Goal: Transaction & Acquisition: Purchase product/service

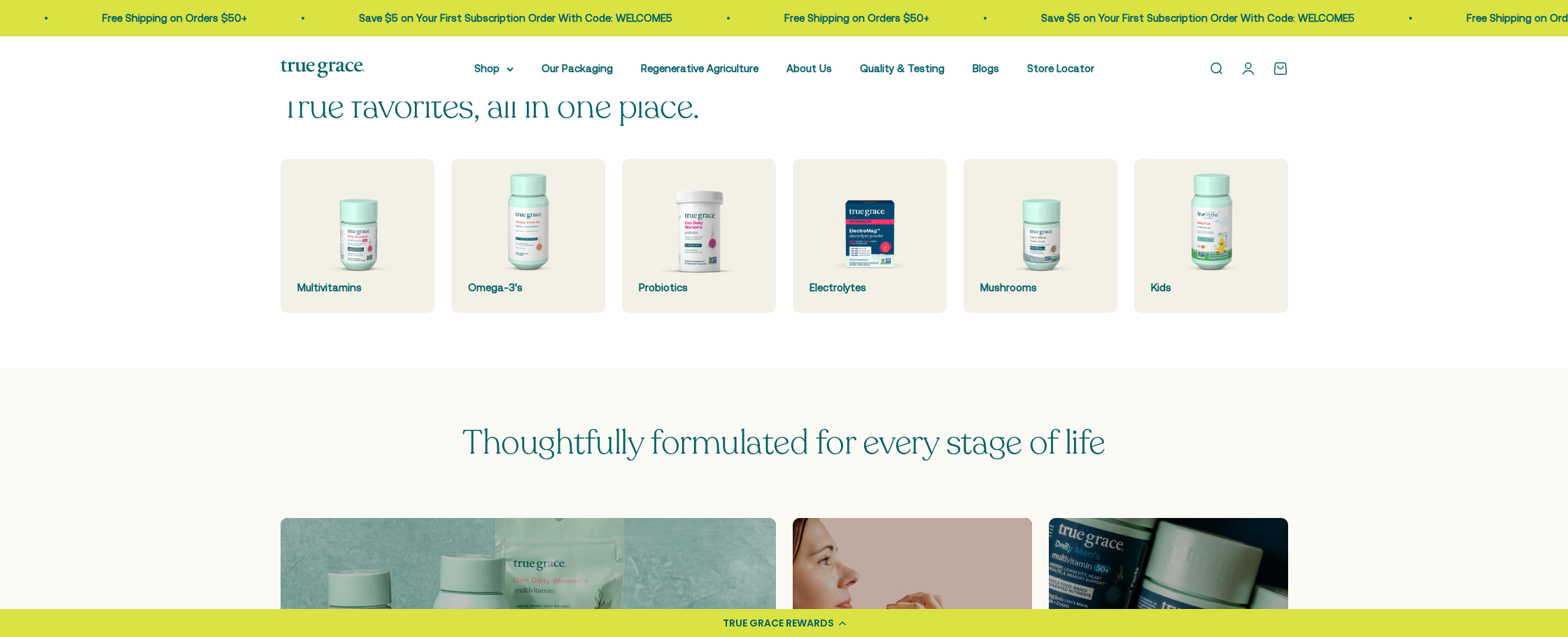
scroll to position [378, 0]
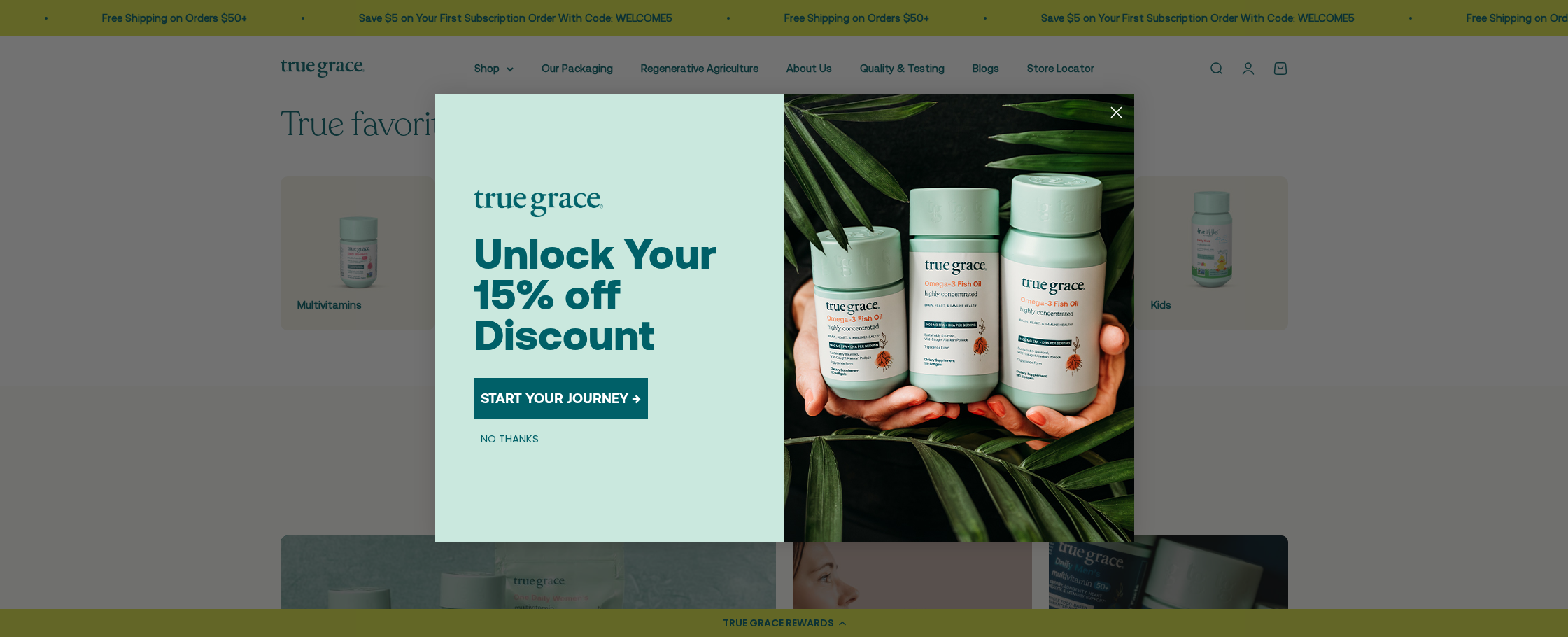
click at [1123, 109] on circle "Close dialog" at bounding box center [1115, 112] width 23 height 24
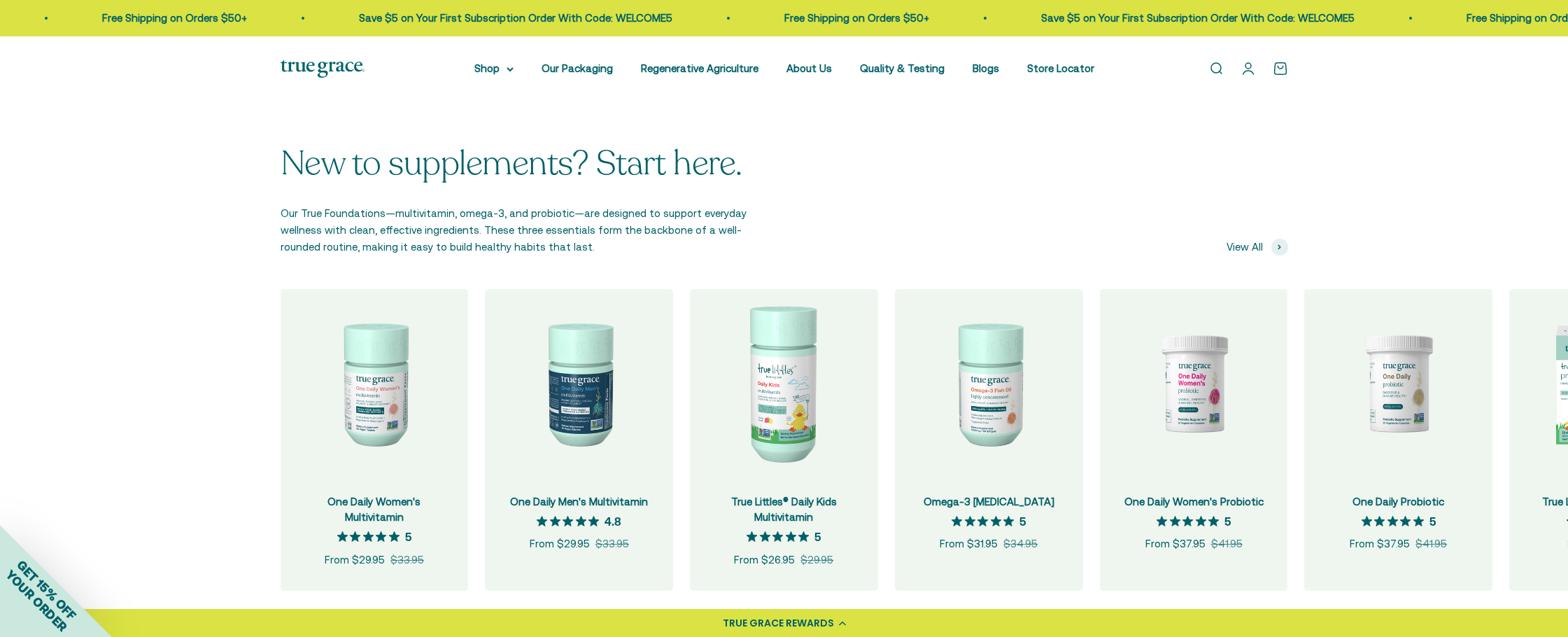
scroll to position [887, 0]
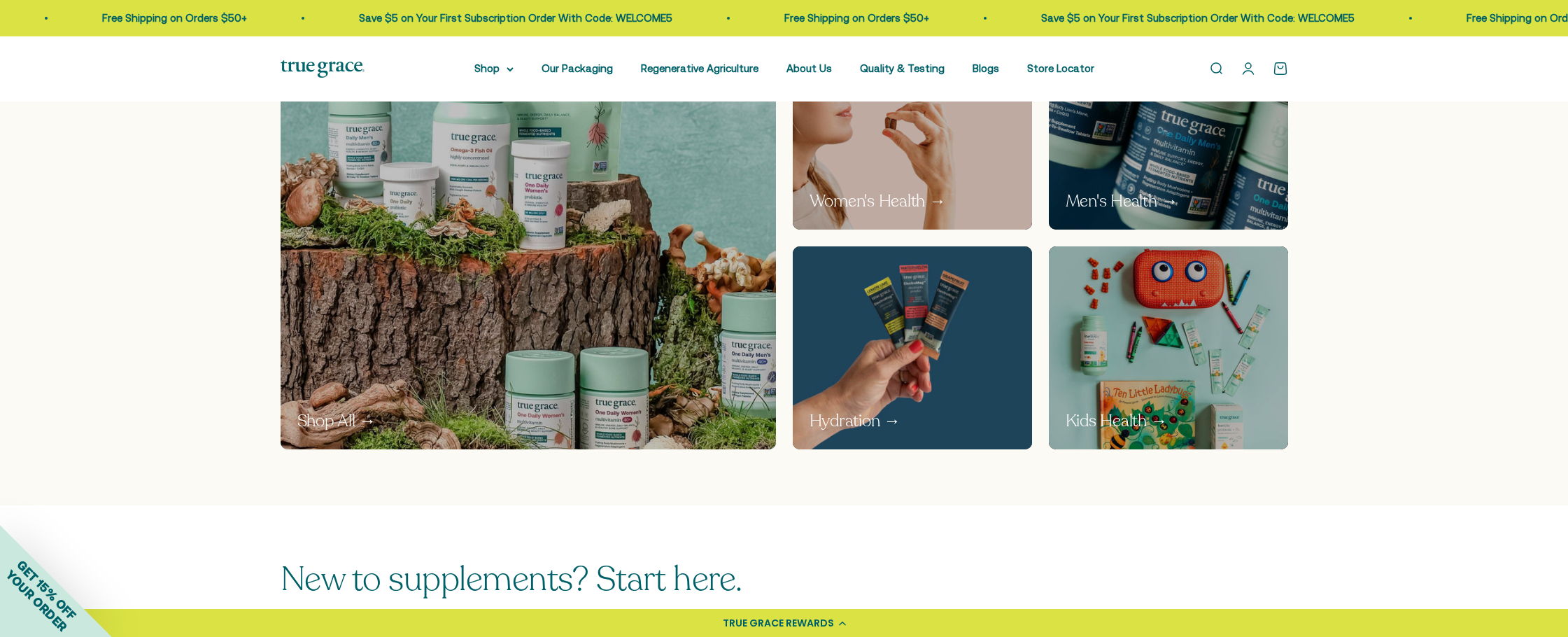
click at [847, 363] on img at bounding box center [912, 347] width 254 height 215
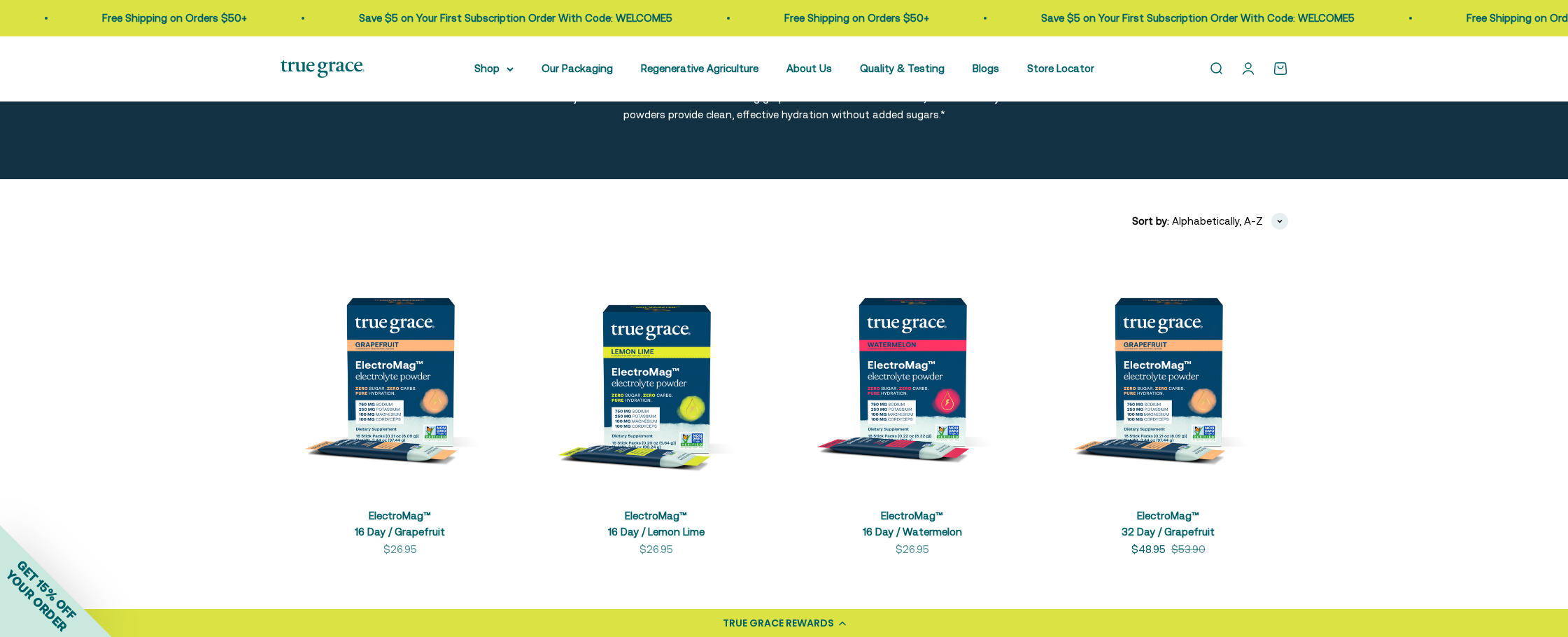
scroll to position [320, 0]
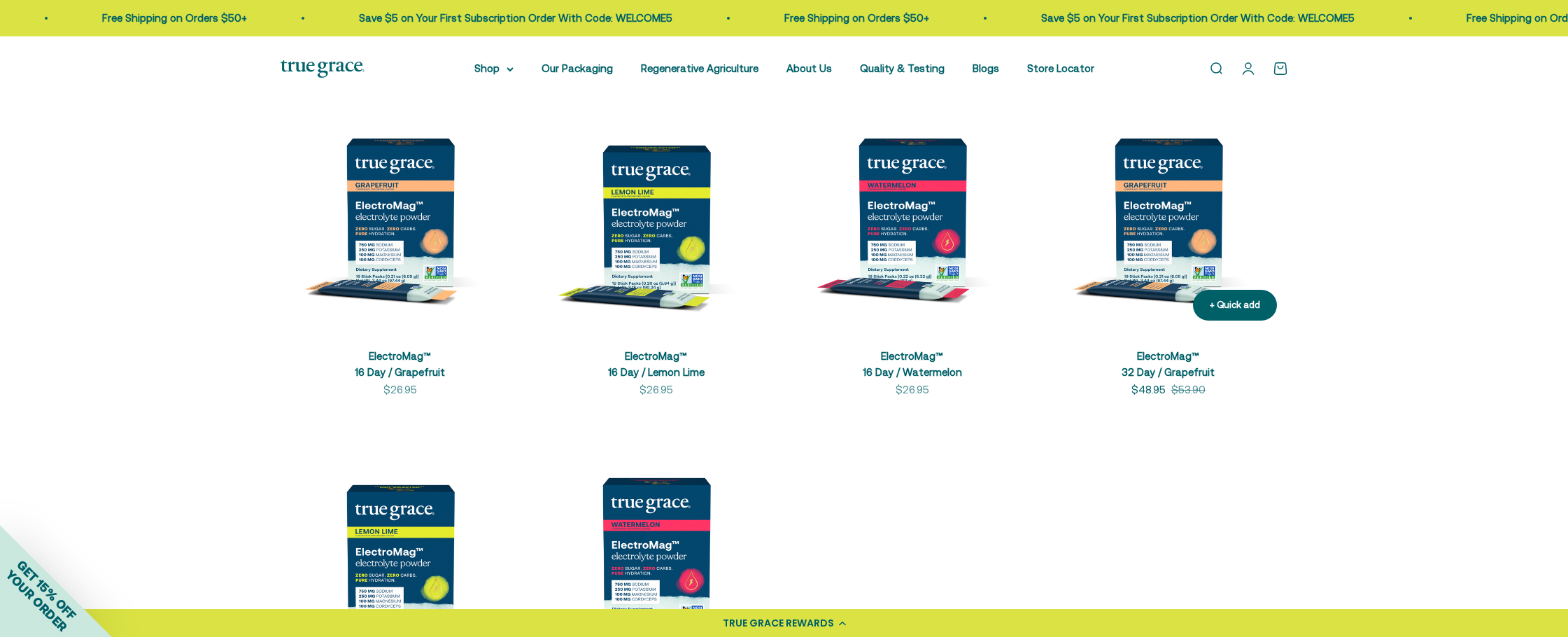
click at [1147, 202] on img at bounding box center [1168, 212] width 239 height 239
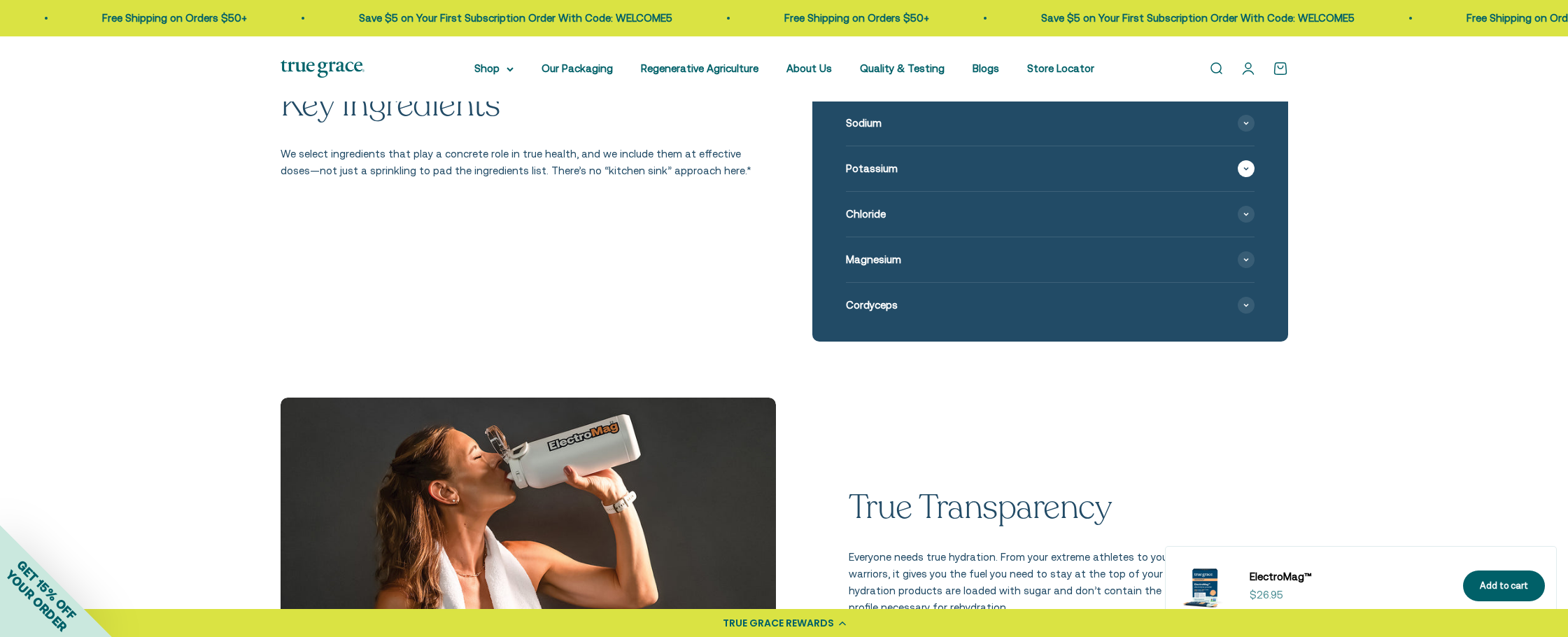
scroll to position [1538, 0]
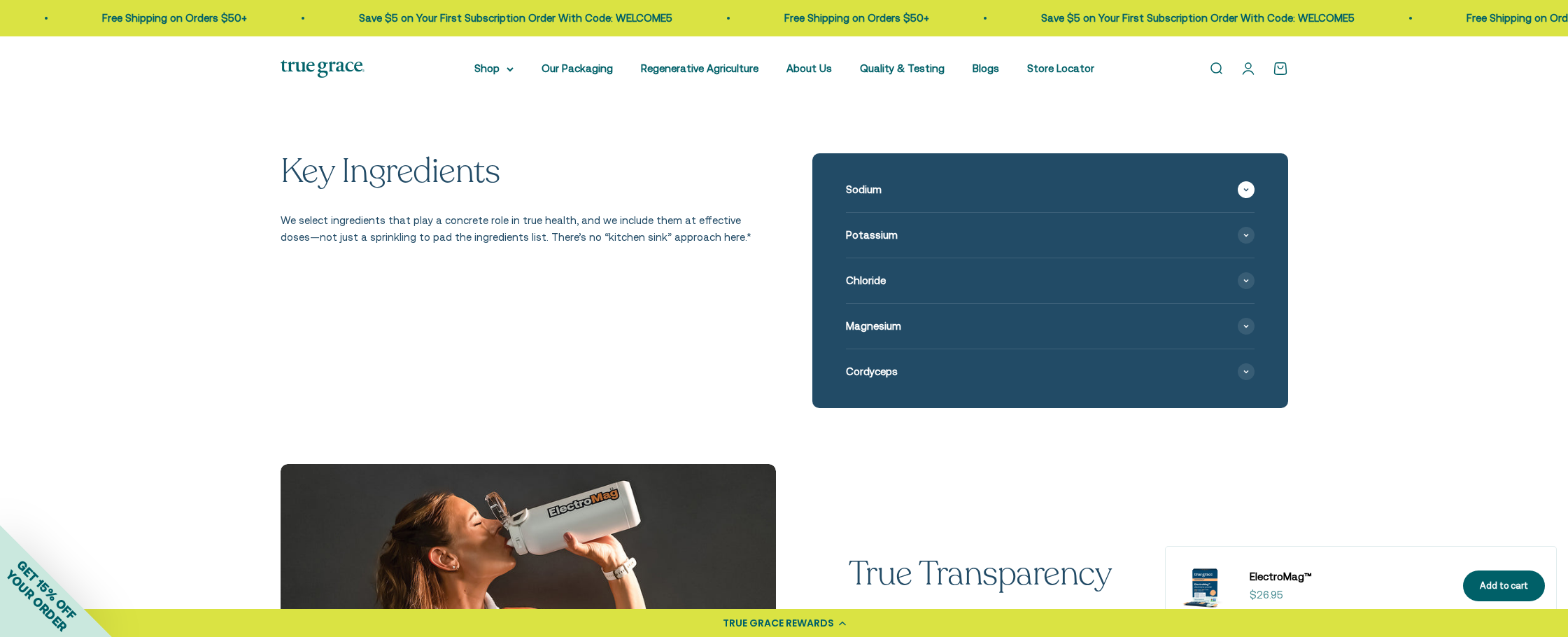
click at [1248, 189] on span at bounding box center [1246, 190] width 17 height 17
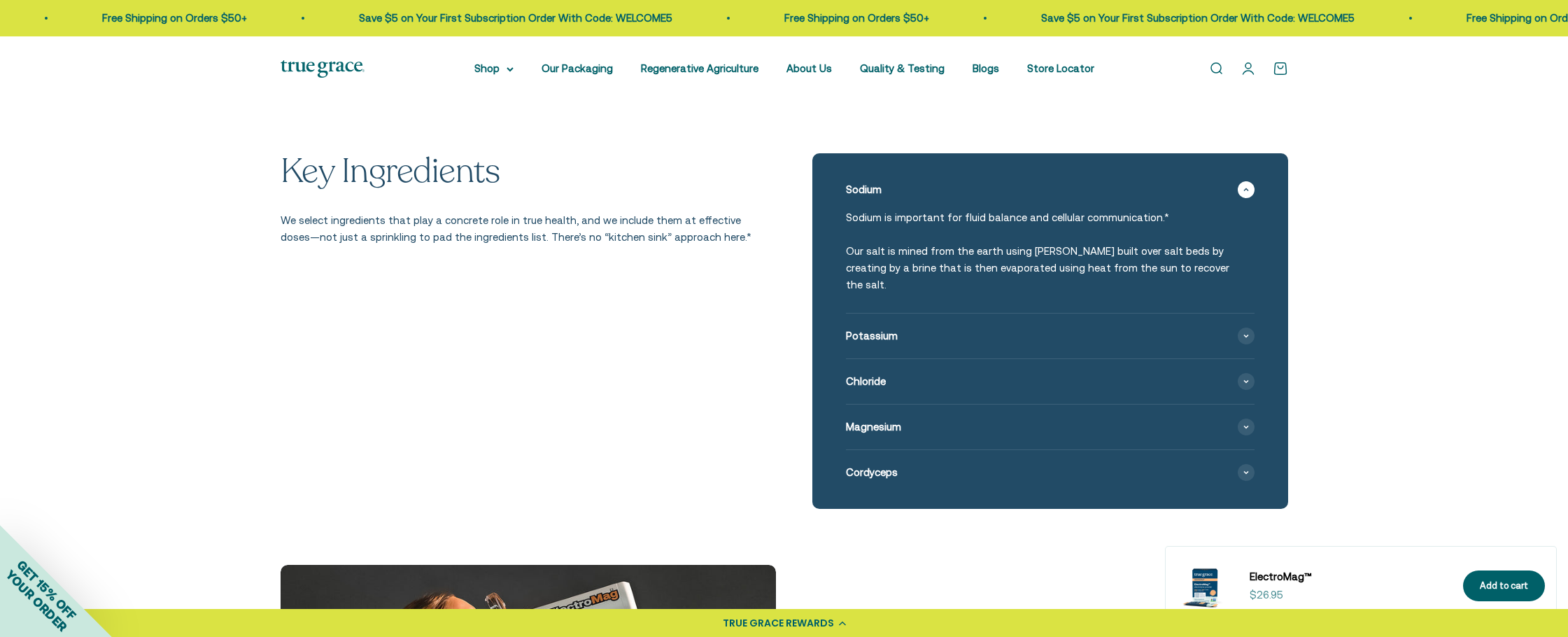
click at [1249, 189] on span at bounding box center [1246, 190] width 17 height 17
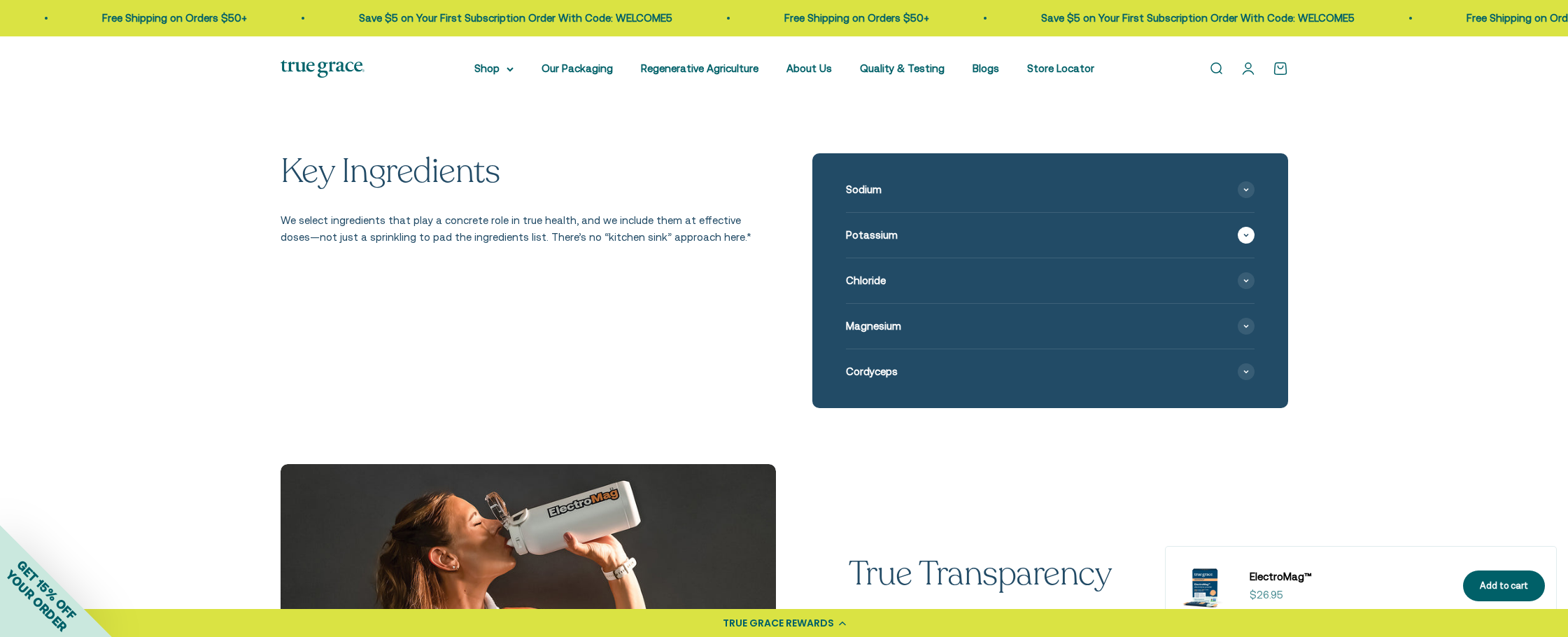
click at [1244, 231] on span at bounding box center [1246, 235] width 17 height 17
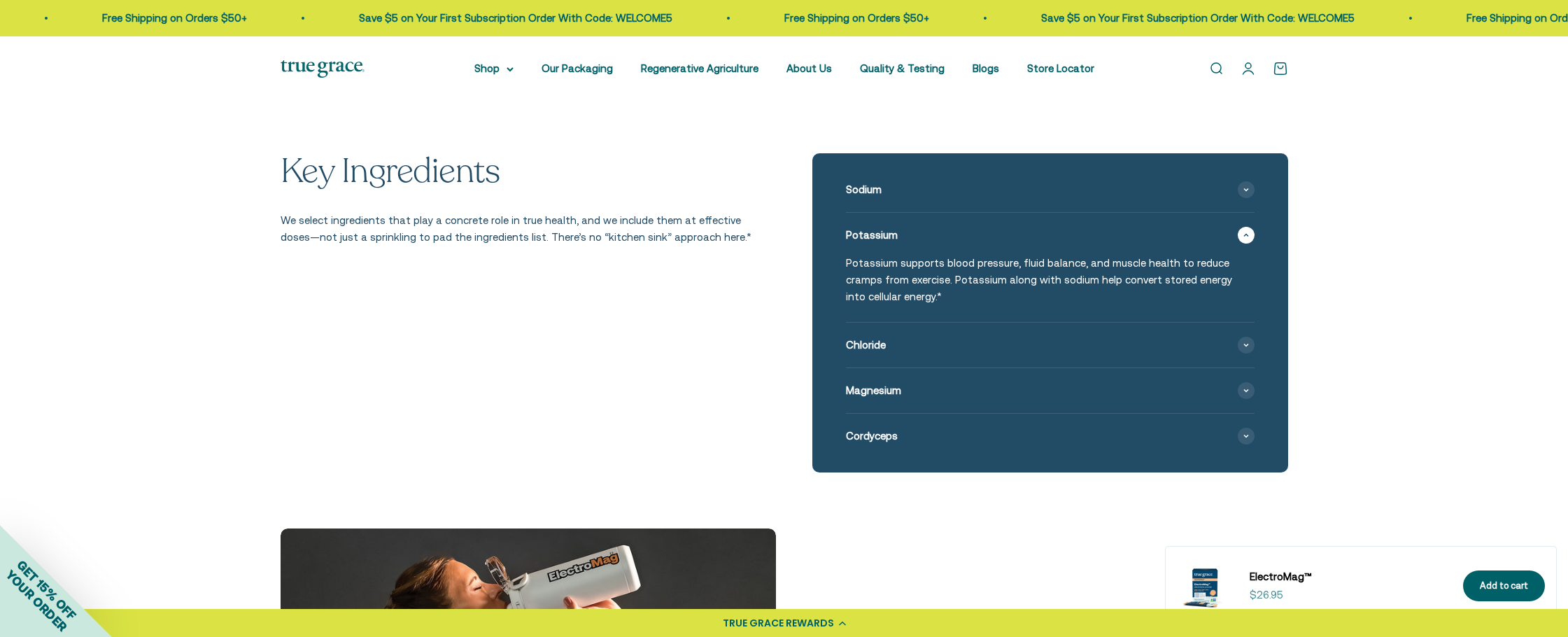
click at [1244, 231] on span at bounding box center [1246, 235] width 17 height 17
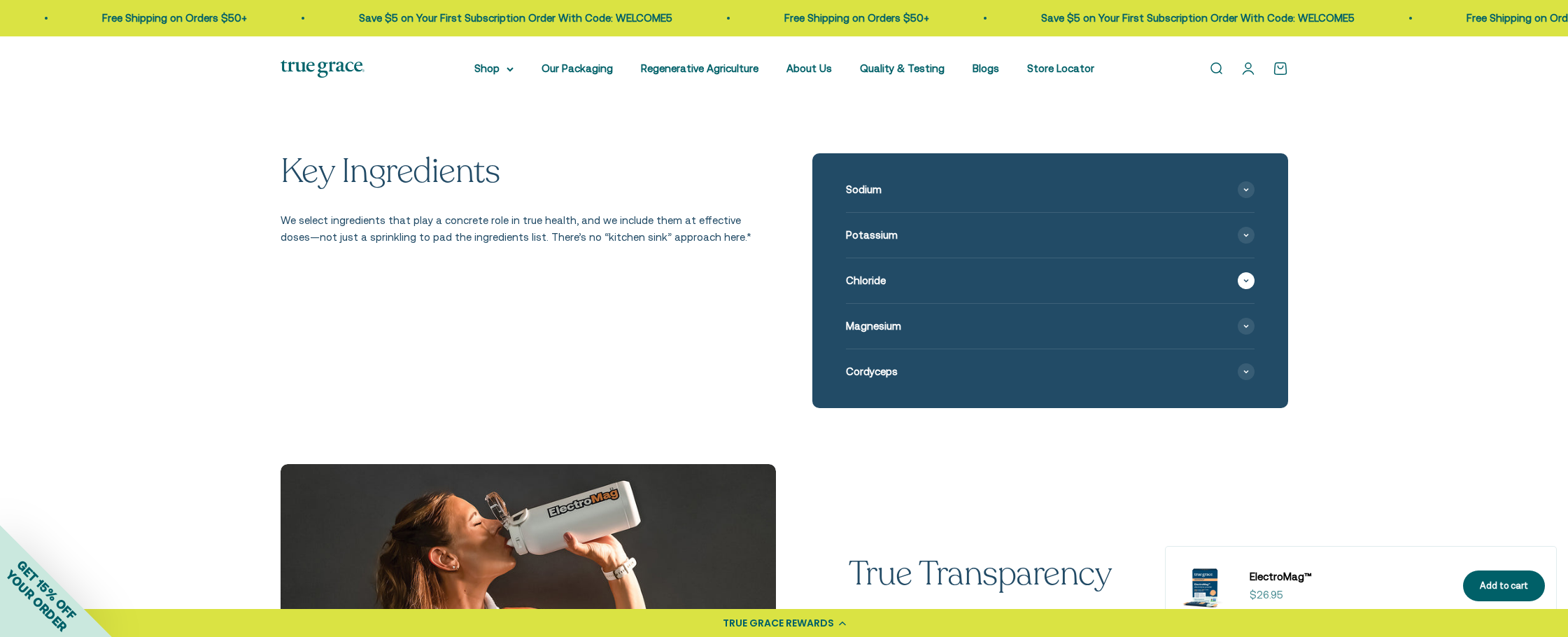
click at [1240, 284] on span at bounding box center [1246, 280] width 17 height 17
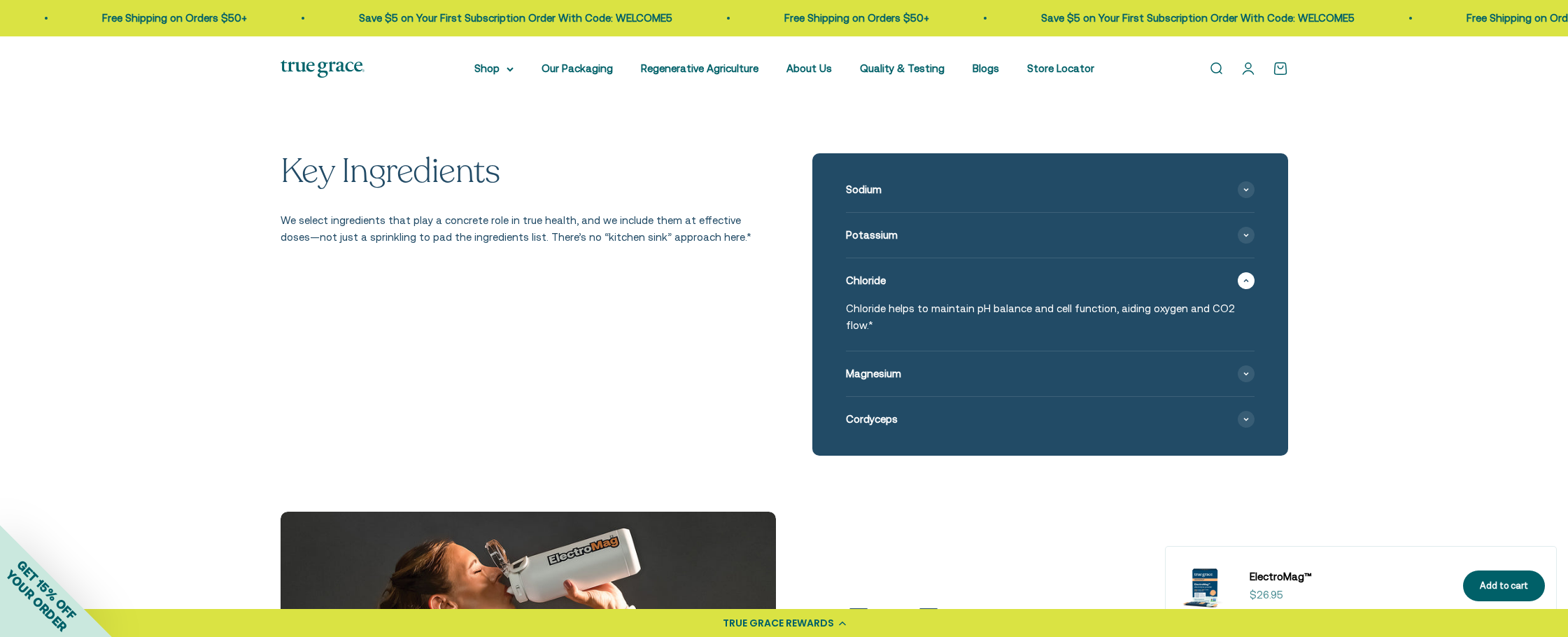
click at [1239, 284] on span at bounding box center [1246, 280] width 17 height 17
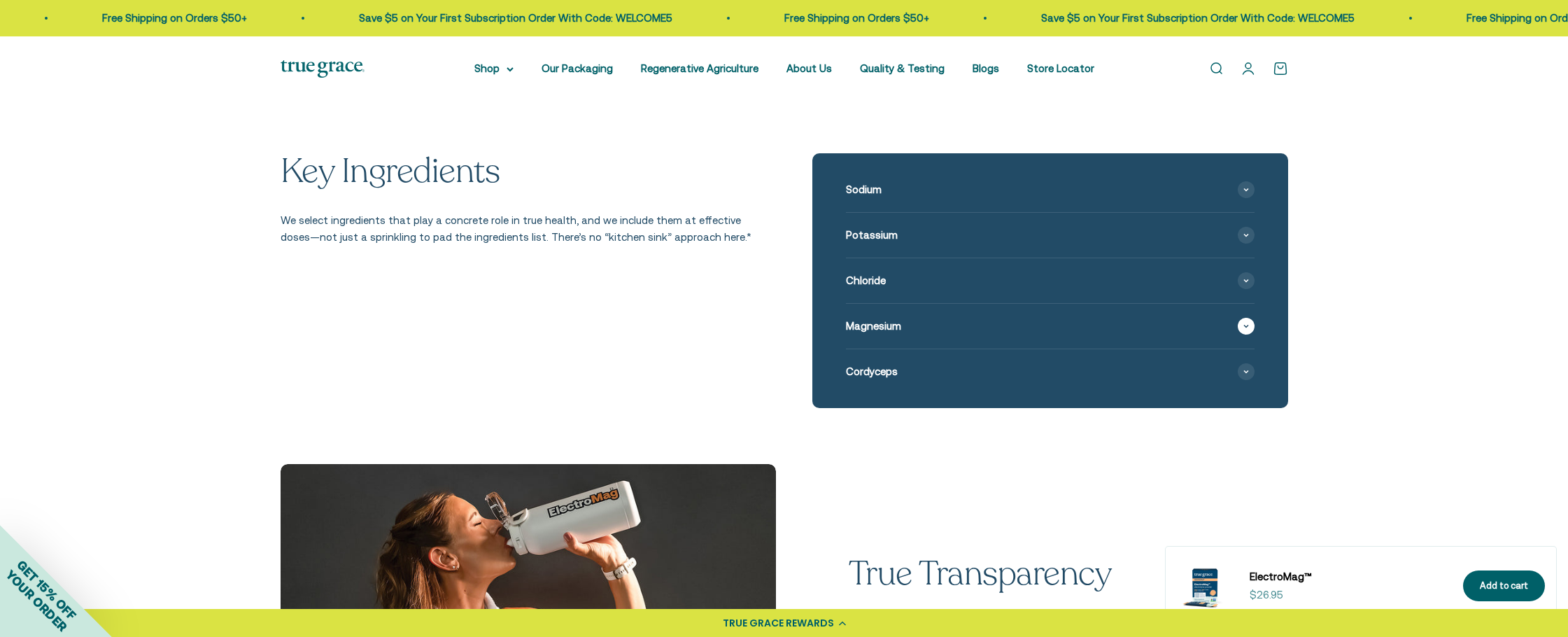
click at [1240, 325] on span at bounding box center [1246, 326] width 17 height 17
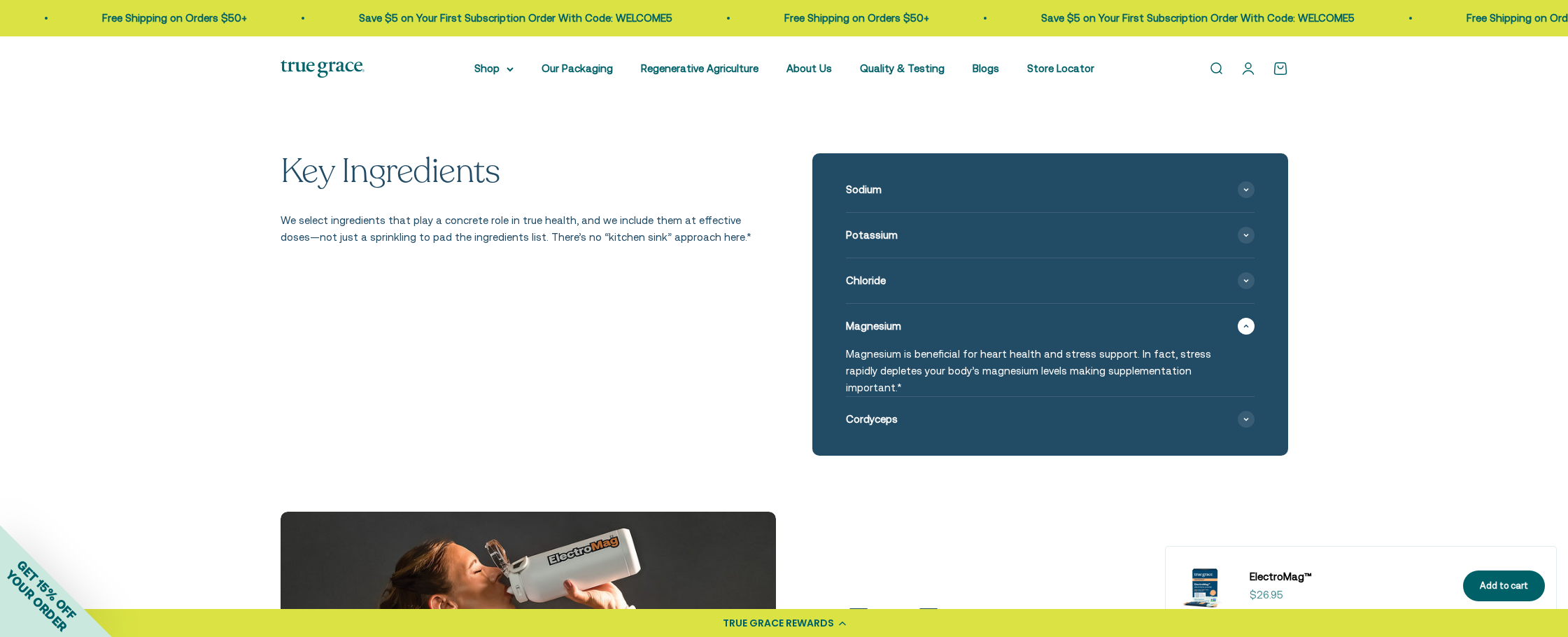
click at [1239, 324] on span at bounding box center [1246, 326] width 17 height 17
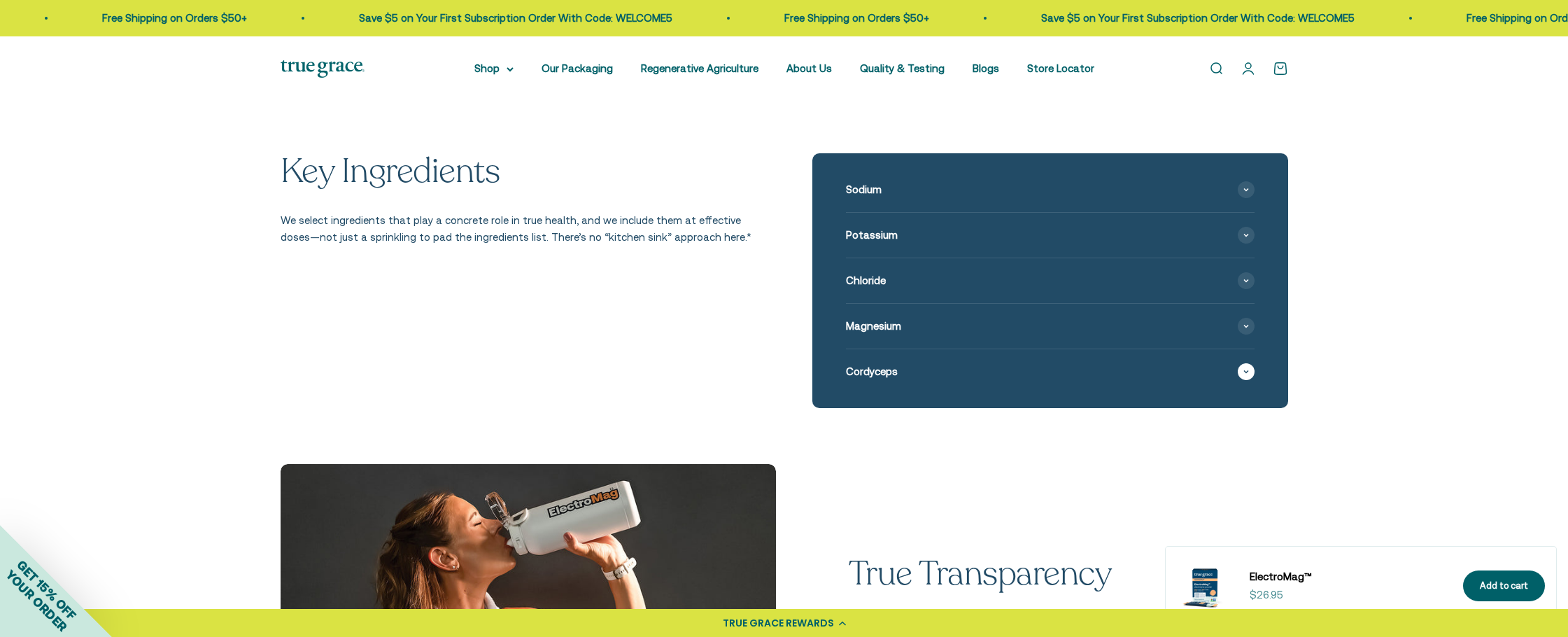
click at [1246, 366] on span at bounding box center [1246, 371] width 17 height 17
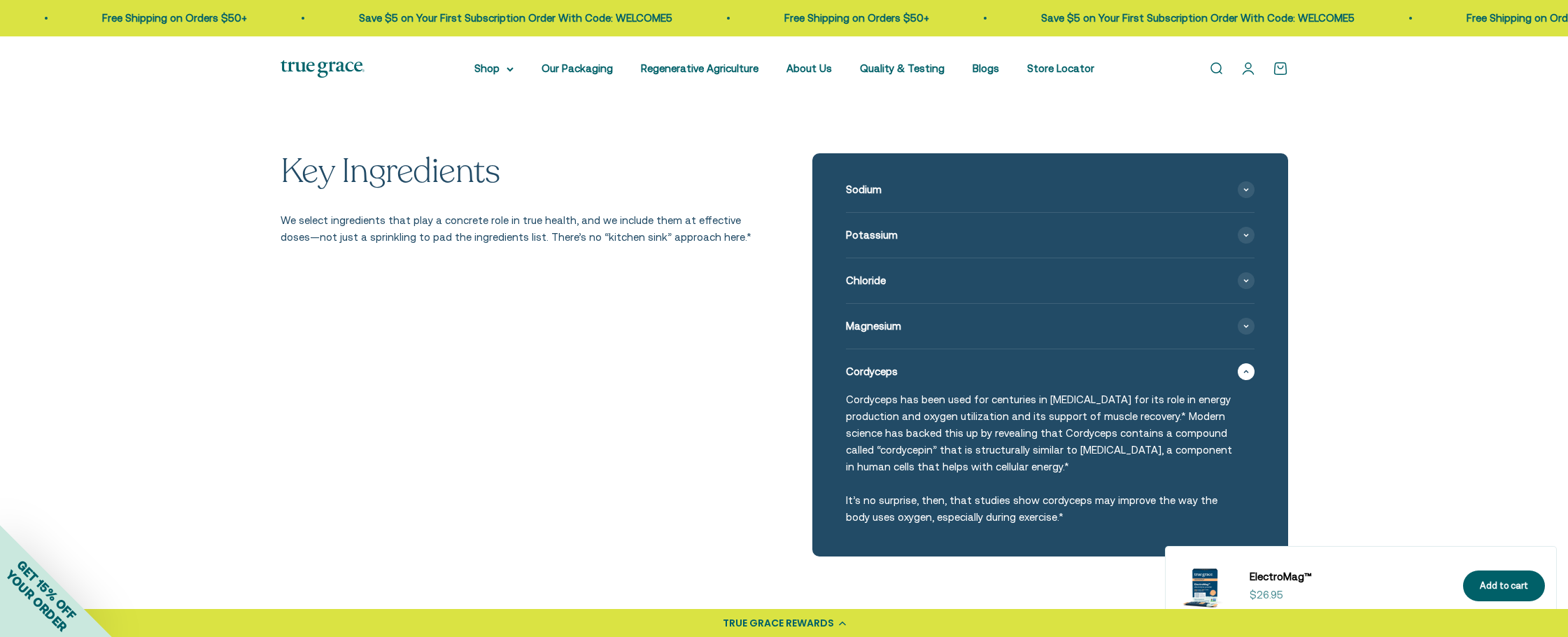
click at [1245, 366] on span at bounding box center [1246, 371] width 17 height 17
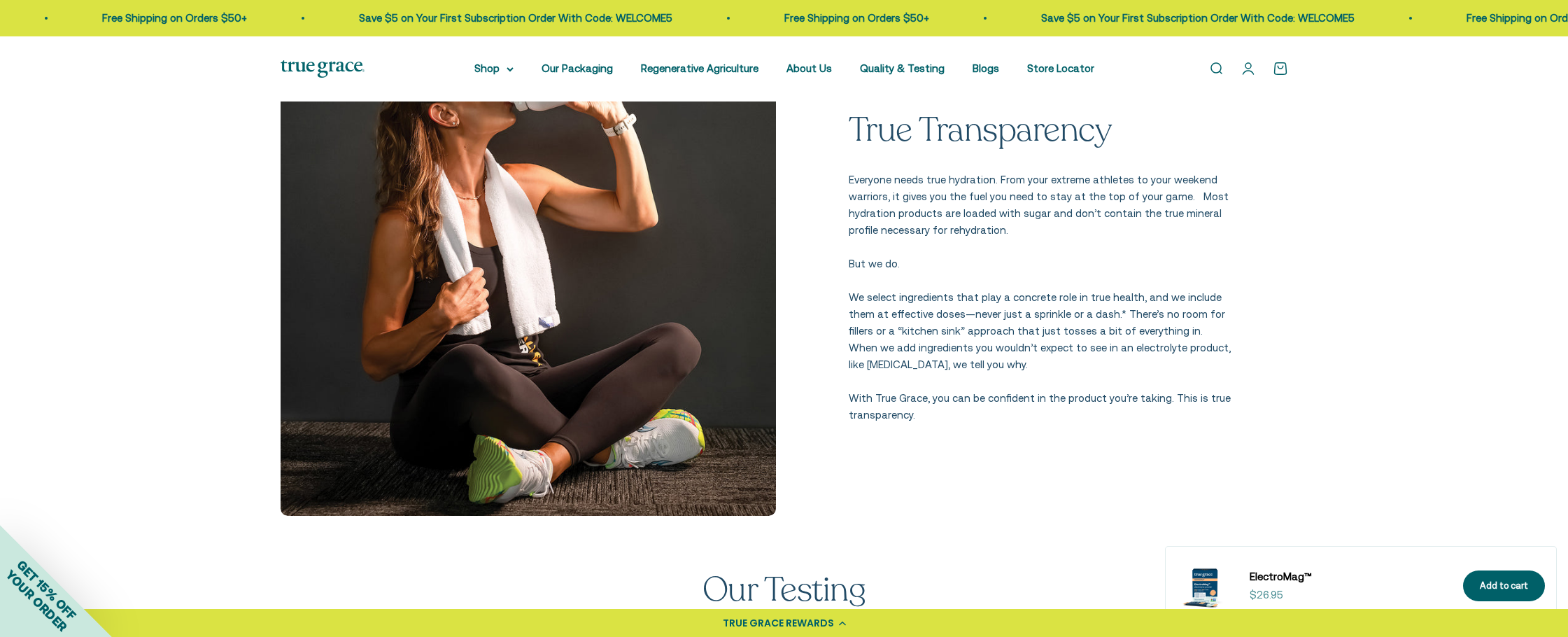
scroll to position [1903, 0]
